Goal: Information Seeking & Learning: Check status

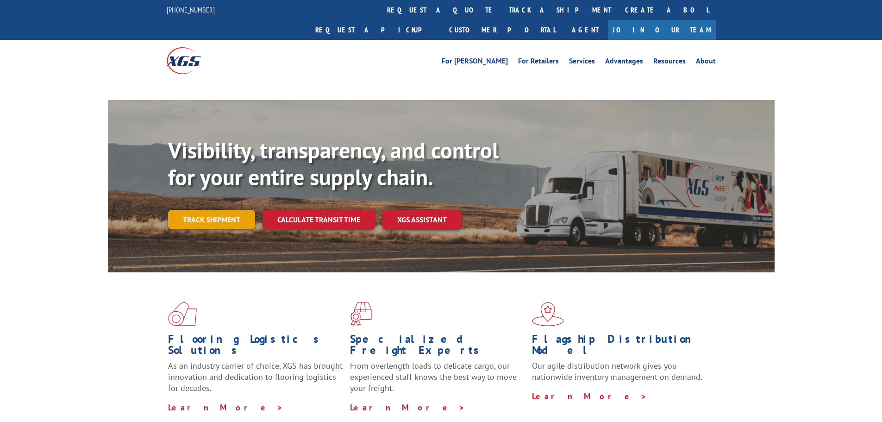
click at [213, 210] on link "Track shipment" at bounding box center [211, 219] width 87 height 19
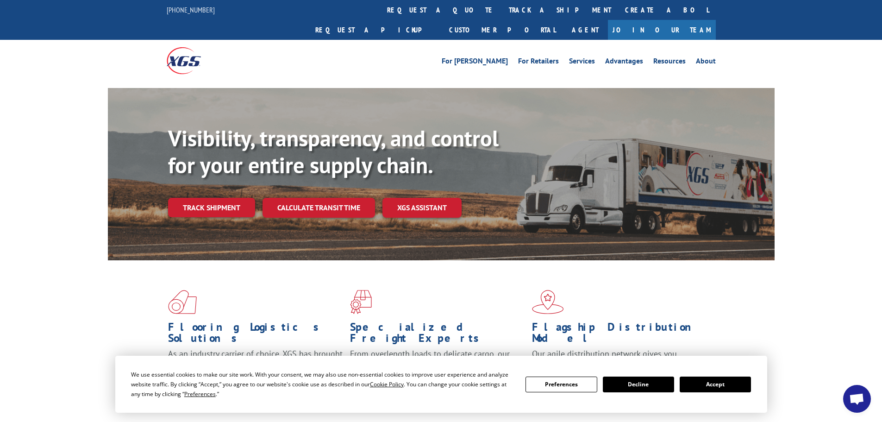
click at [707, 380] on button "Accept" at bounding box center [714, 384] width 71 height 16
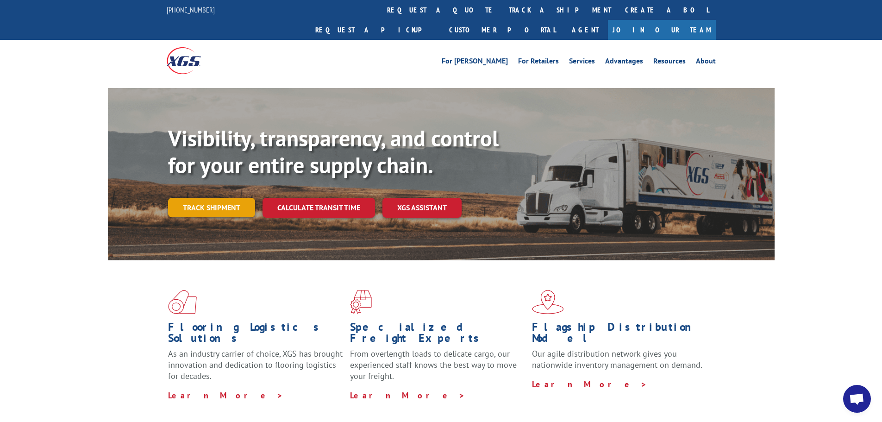
click at [227, 198] on link "Track shipment" at bounding box center [211, 207] width 87 height 19
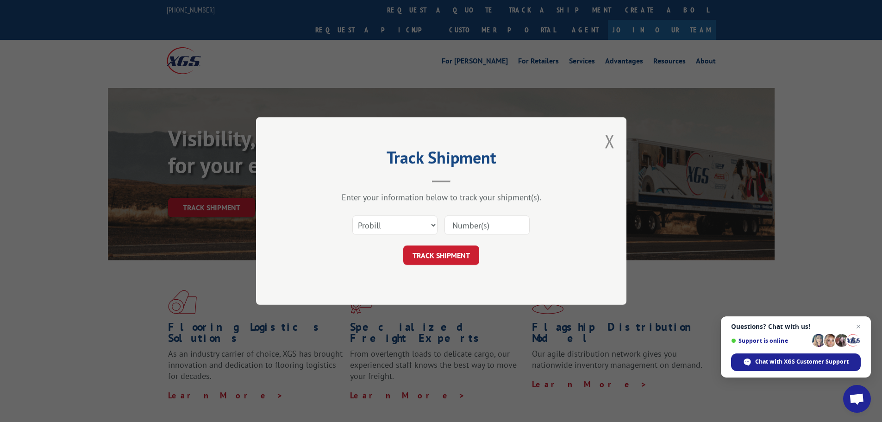
click at [460, 226] on input at bounding box center [486, 224] width 85 height 19
paste input "15472285"
type input "15472285"
click at [450, 251] on button "TRACK SHIPMENT" at bounding box center [441, 254] width 76 height 19
